Goal: Information Seeking & Learning: Learn about a topic

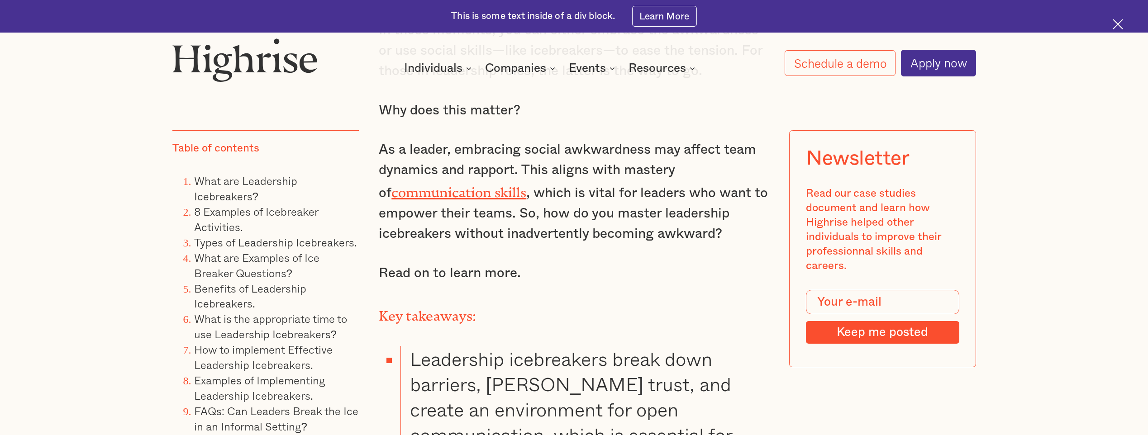
scroll to position [1041, 0]
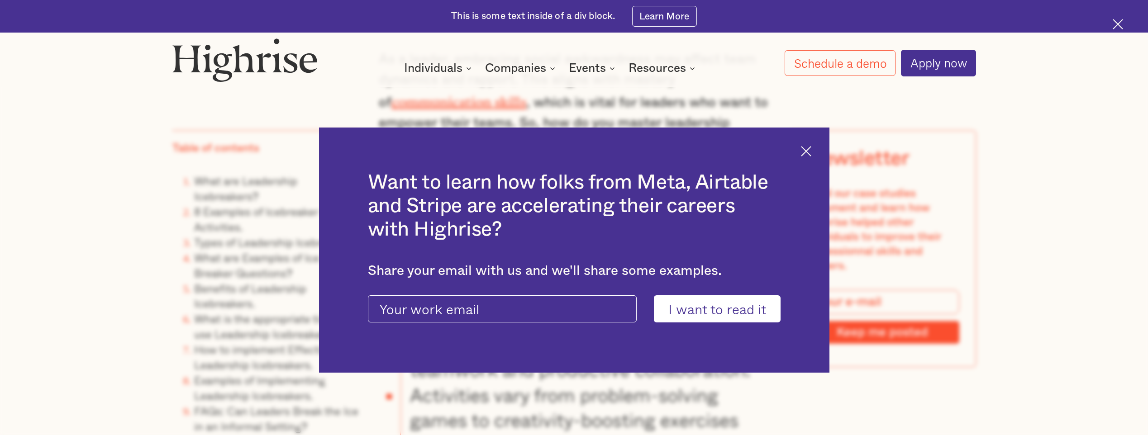
click at [811, 150] on img at bounding box center [806, 151] width 10 height 10
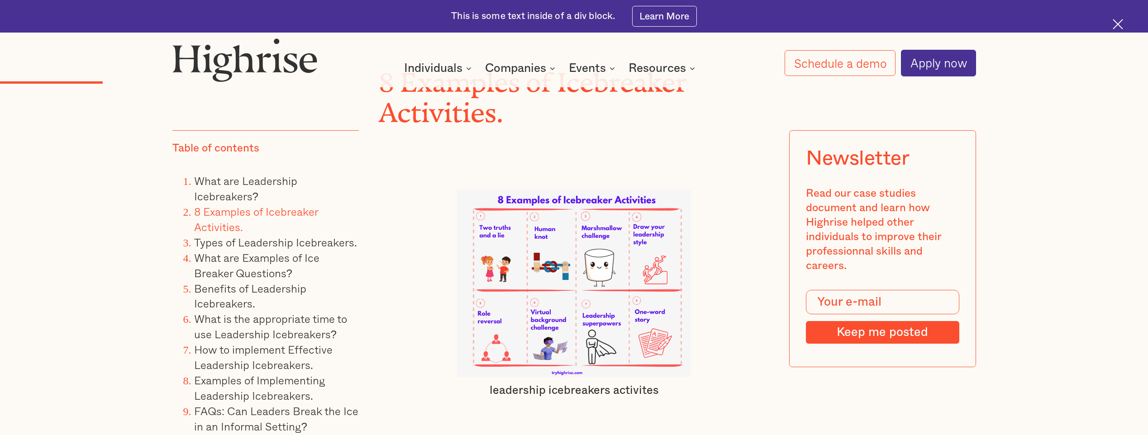
scroll to position [2444, 0]
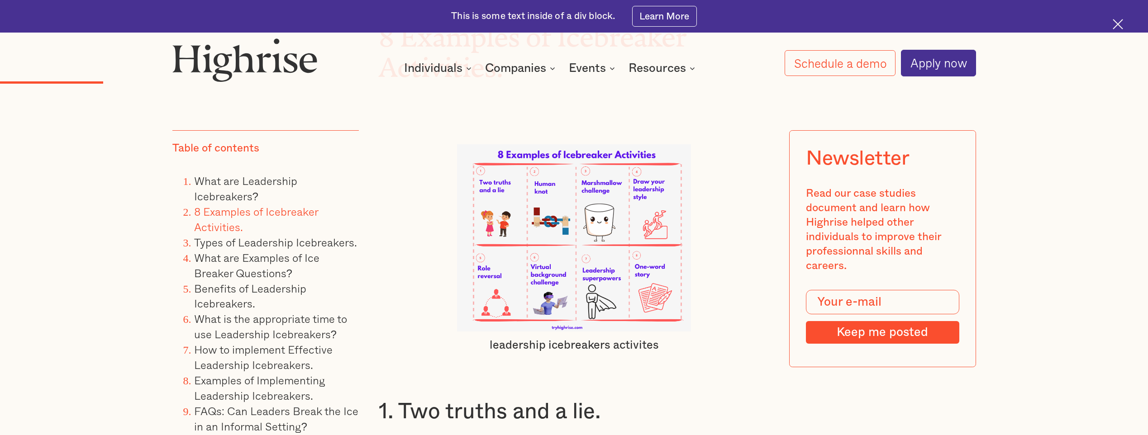
click at [615, 238] on img at bounding box center [574, 237] width 234 height 187
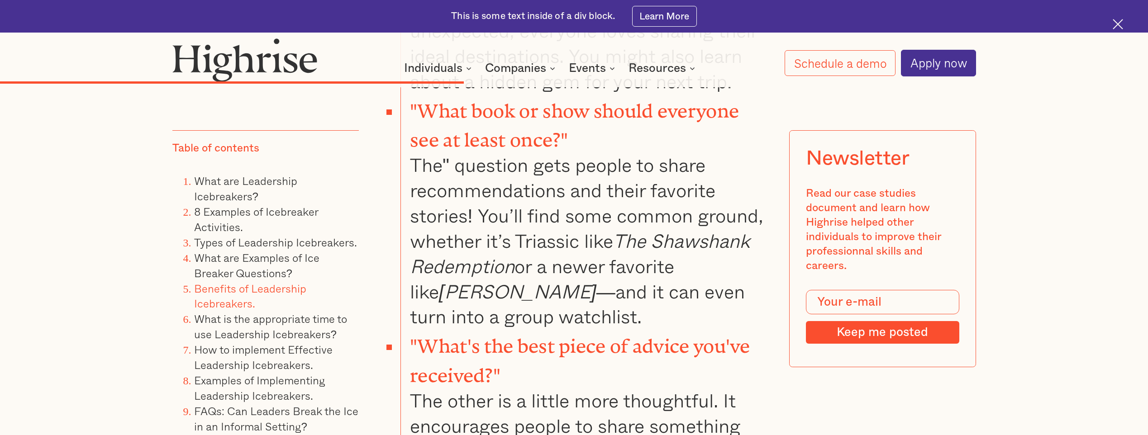
scroll to position [7014, 0]
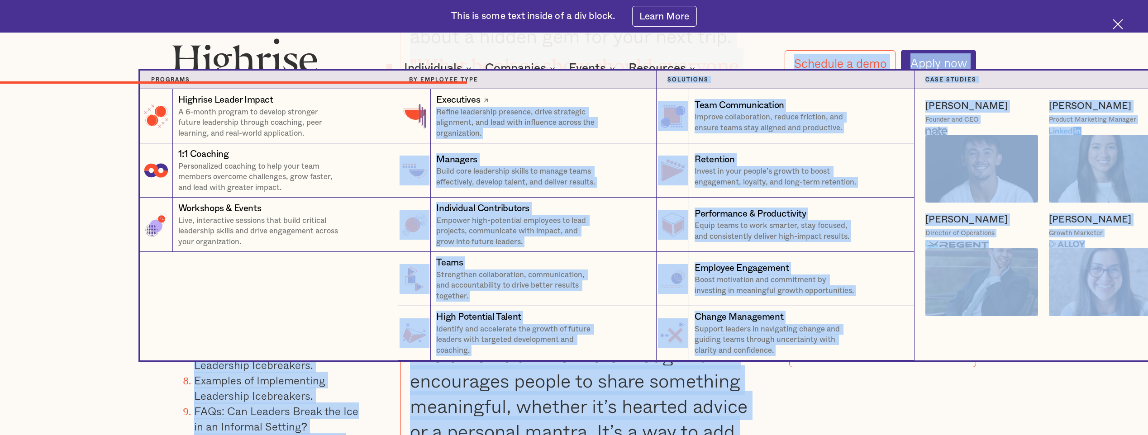
drag, startPoint x: 643, startPoint y: 372, endPoint x: 523, endPoint y: 98, distance: 298.9
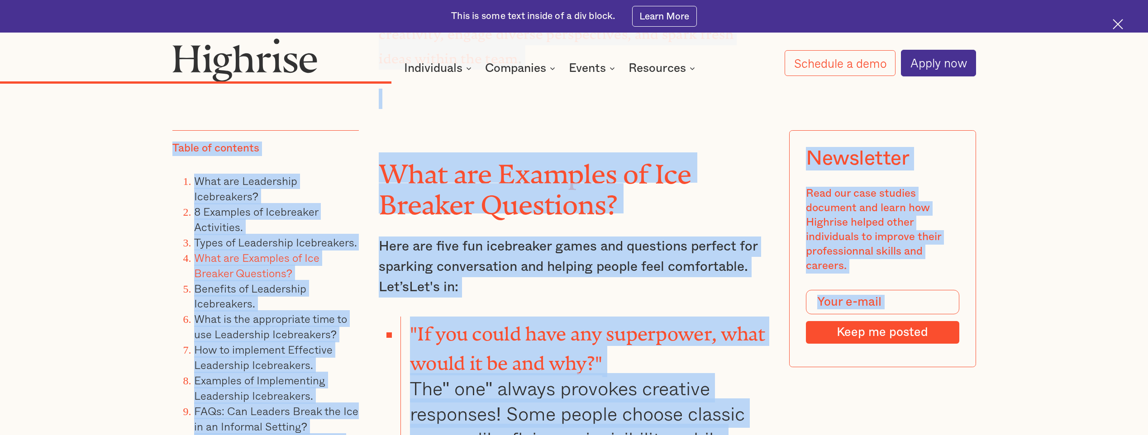
scroll to position [5792, 0]
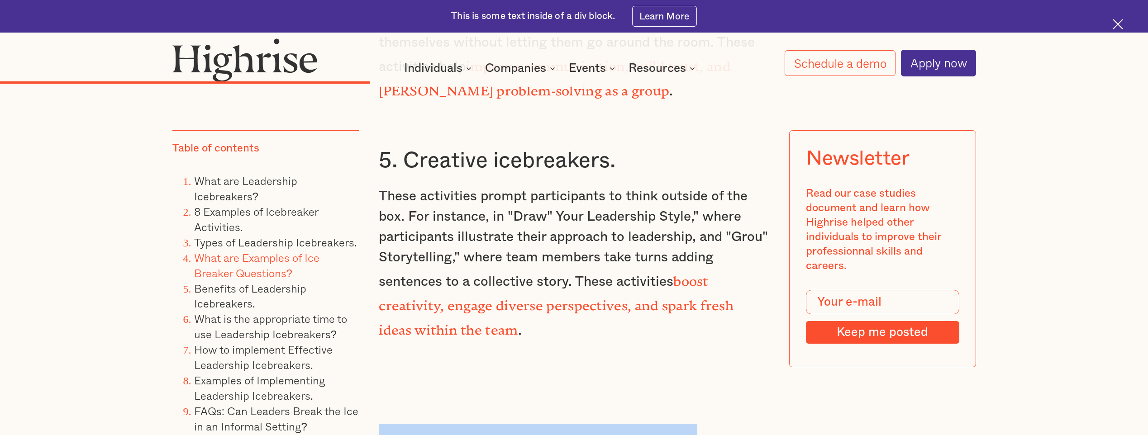
drag, startPoint x: 512, startPoint y: 220, endPoint x: 513, endPoint y: 286, distance: 66.1
drag, startPoint x: 513, startPoint y: 286, endPoint x: 531, endPoint y: 359, distance: 75.1
copy div "‍ Lore ips Dolorsit am Con Adipisc Elitseddo? Eius tem inci utl etdolorema aliq…"
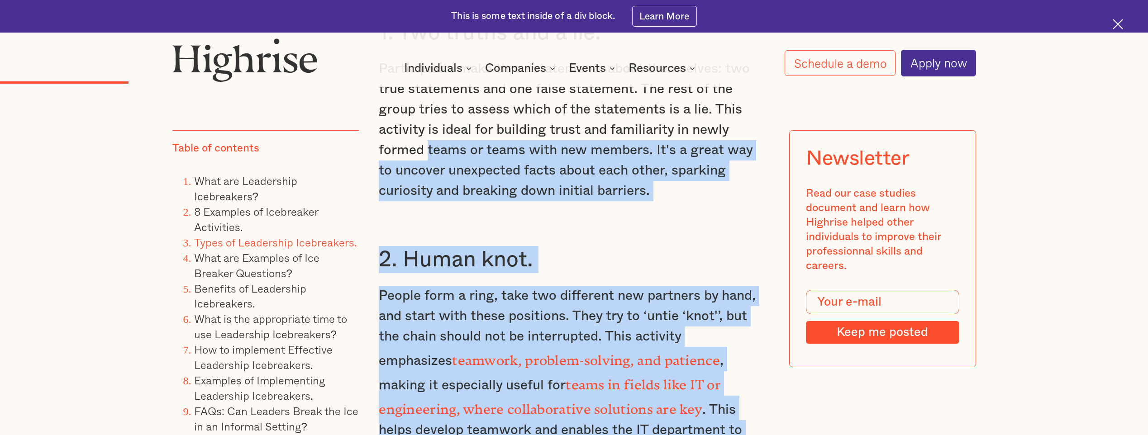
scroll to position [2687, 0]
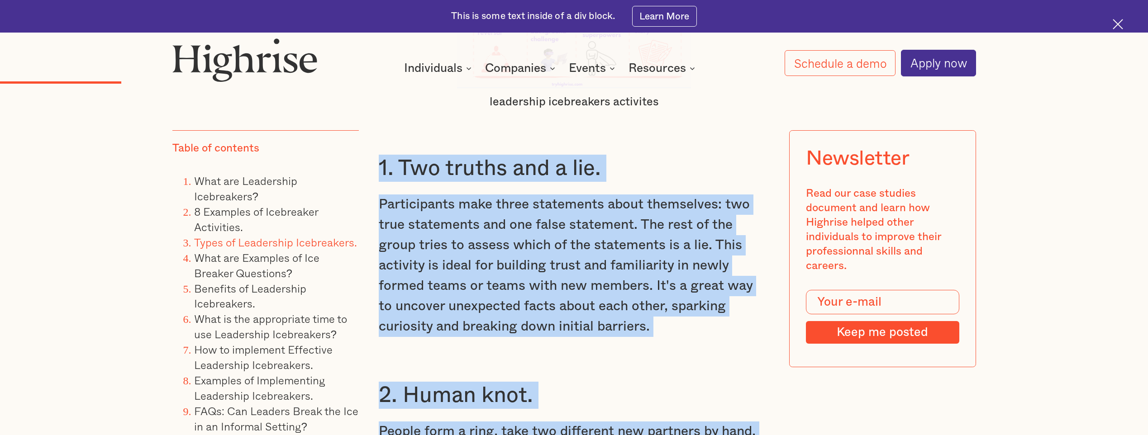
drag, startPoint x: 778, startPoint y: 317, endPoint x: 373, endPoint y: 168, distance: 431.9
drag, startPoint x: 373, startPoint y: 168, endPoint x: 453, endPoint y: 170, distance: 80.6
copy div "2. Lor ipsumd sit a con. Adipiscingel sedd eiusm temporinci utlab etdolorema: a…"
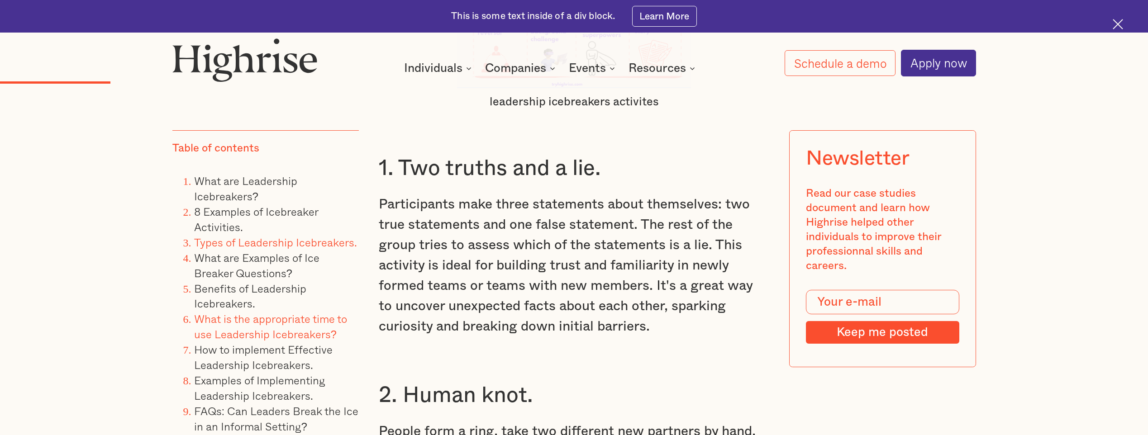
scroll to position [2506, 0]
